Goal: Task Accomplishment & Management: Use online tool/utility

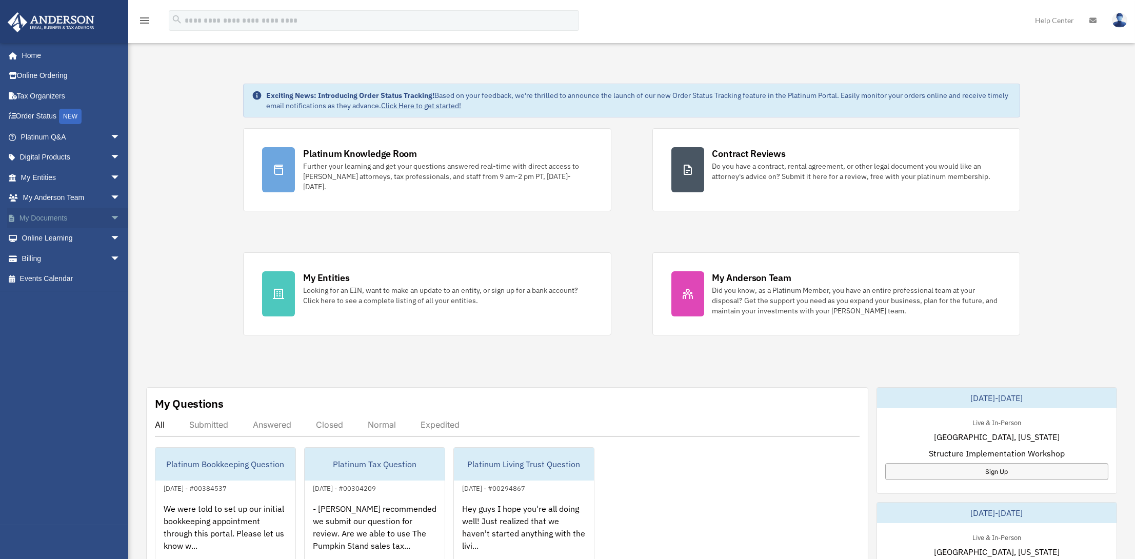
click at [110, 213] on span "arrow_drop_down" at bounding box center [120, 218] width 21 height 21
click at [46, 238] on link "Box" at bounding box center [75, 238] width 122 height 21
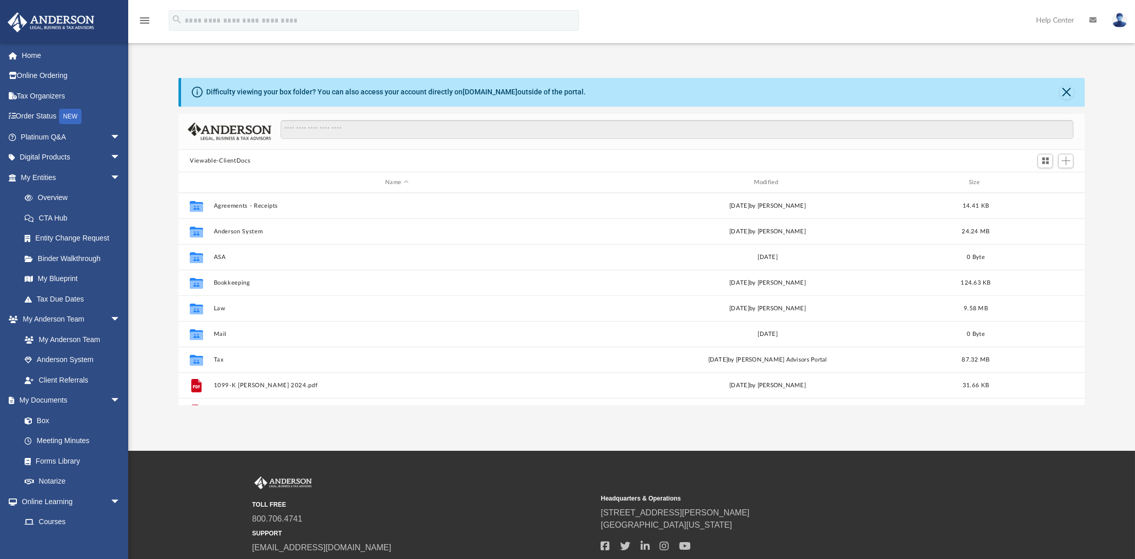
scroll to position [225, 899]
click at [1070, 162] on button "Add" at bounding box center [1065, 161] width 15 height 14
click at [1047, 179] on li "Upload" at bounding box center [1051, 181] width 33 height 11
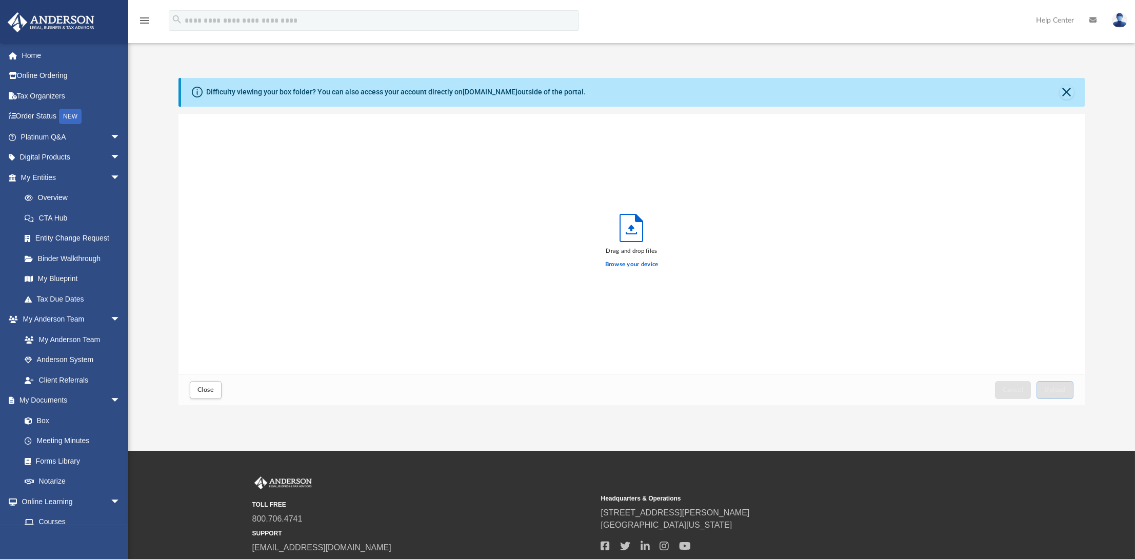
scroll to position [252, 899]
click at [1054, 392] on span "Upload" at bounding box center [1055, 390] width 22 height 6
click at [1067, 95] on button "Close" at bounding box center [1067, 92] width 14 height 14
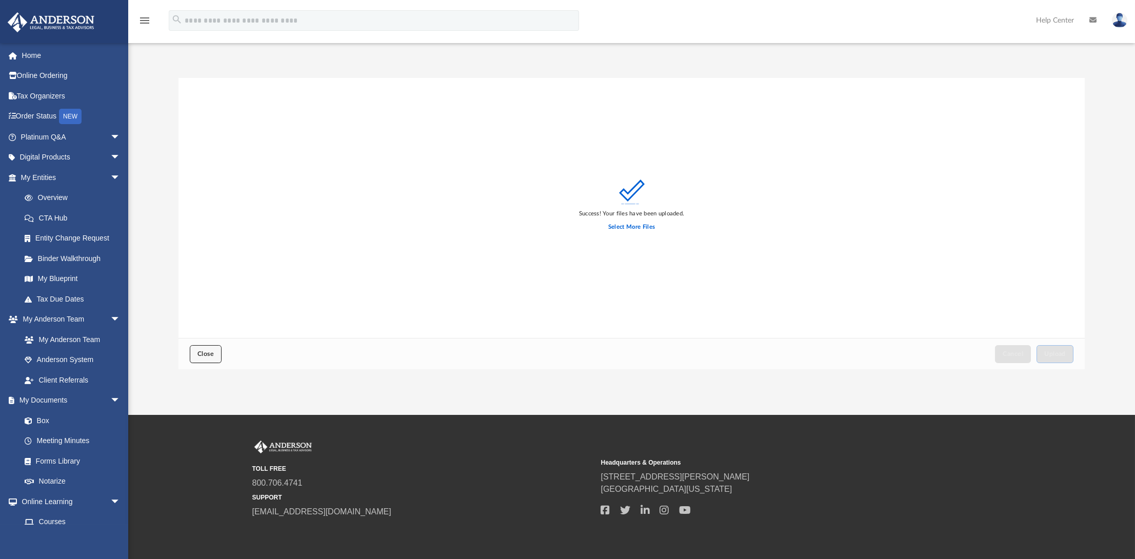
click at [196, 361] on button "Close" at bounding box center [206, 354] width 32 height 18
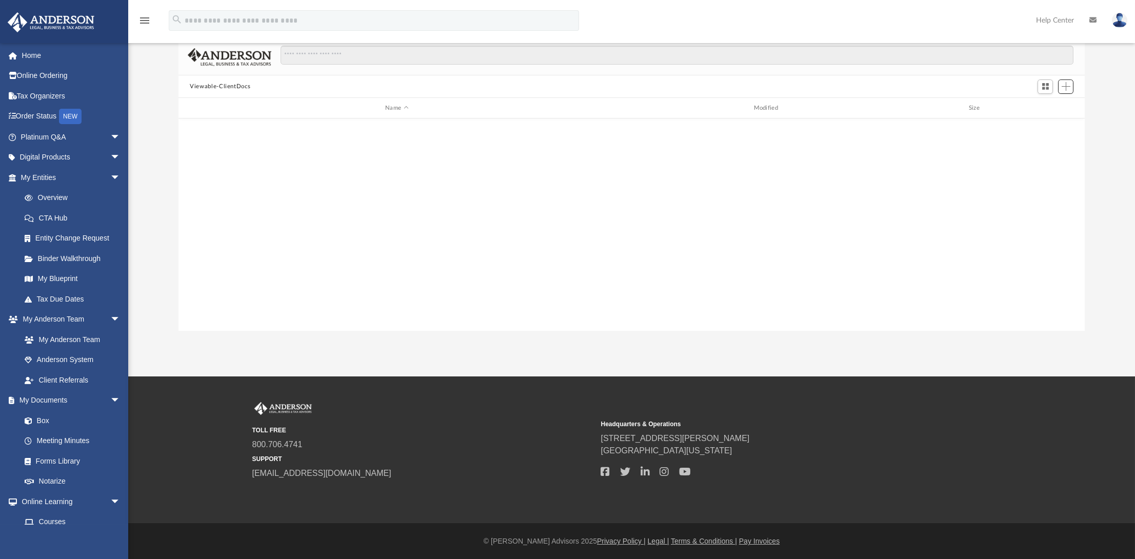
scroll to position [0, 0]
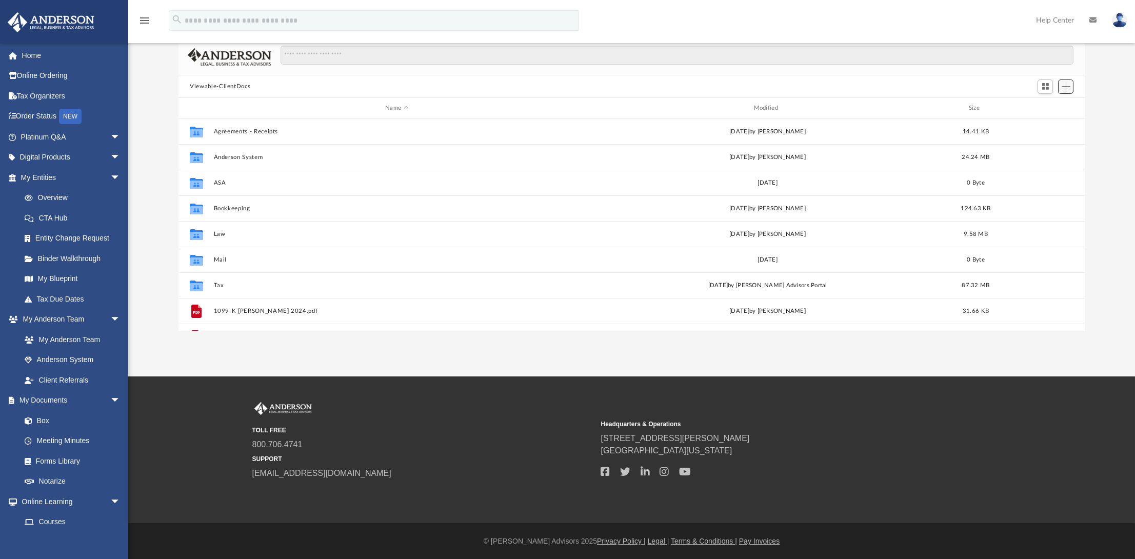
click at [1066, 86] on span "Add" at bounding box center [1066, 86] width 9 height 9
click at [1048, 105] on li "Upload" at bounding box center [1051, 107] width 33 height 11
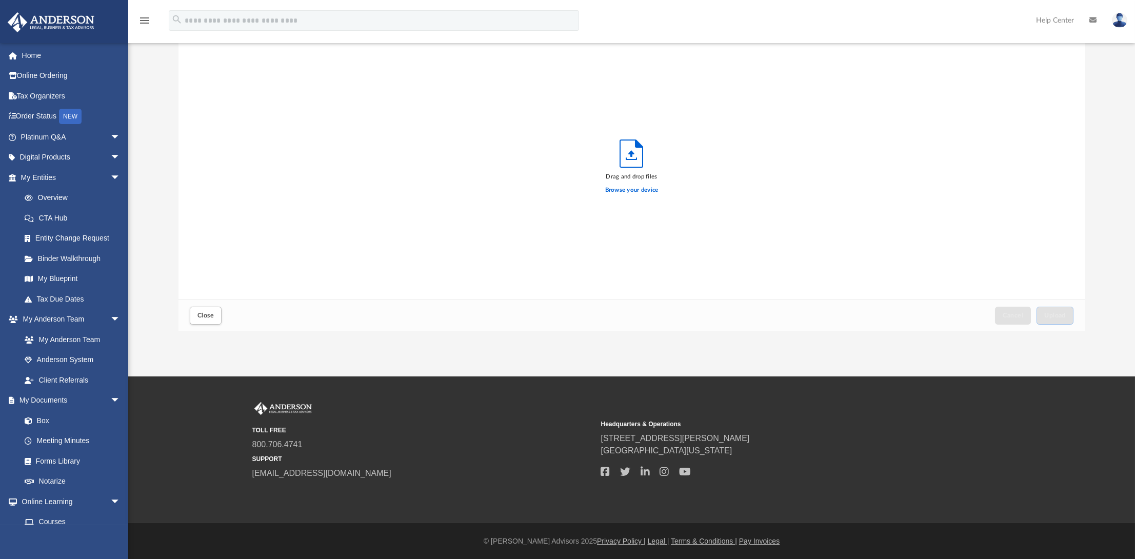
scroll to position [252, 899]
click at [1064, 320] on button "Upload" at bounding box center [1055, 316] width 37 height 18
